Goal: Find specific page/section: Find specific page/section

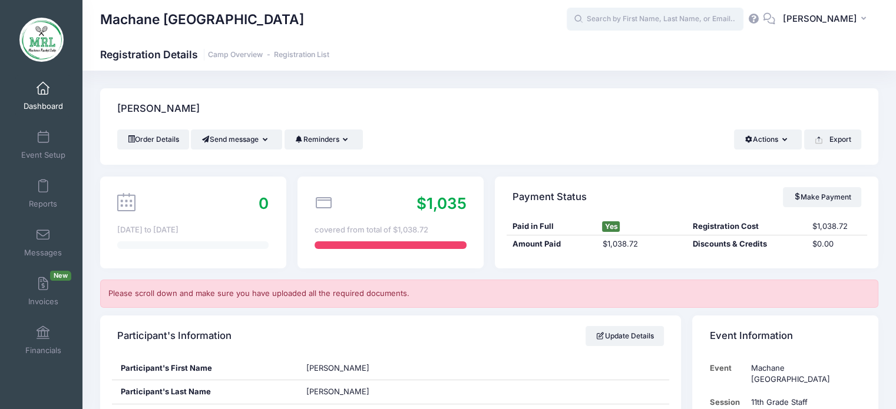
click at [605, 14] on input "text" at bounding box center [654, 20] width 177 height 24
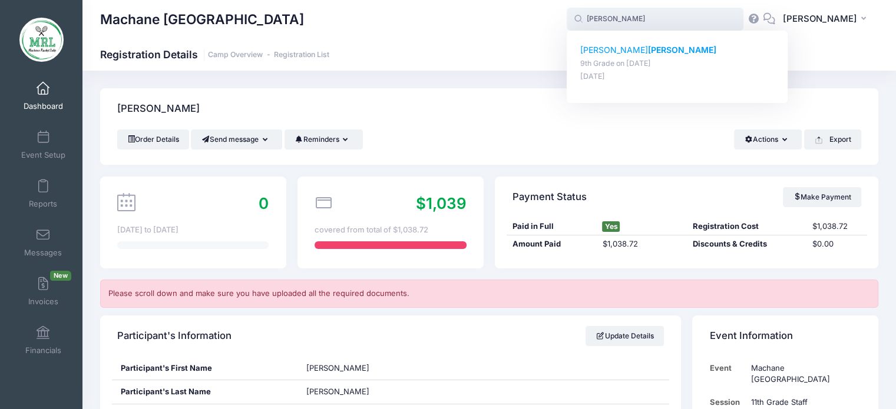
click at [608, 50] on p "[PERSON_NAME]" at bounding box center [677, 50] width 194 height 12
type input "[PERSON_NAME] (9th Grade, [DATE])"
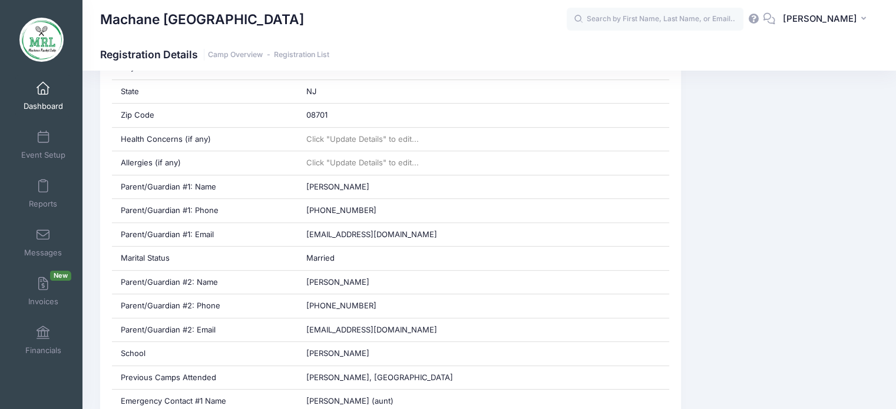
scroll to position [473, 0]
